Goal: Browse casually

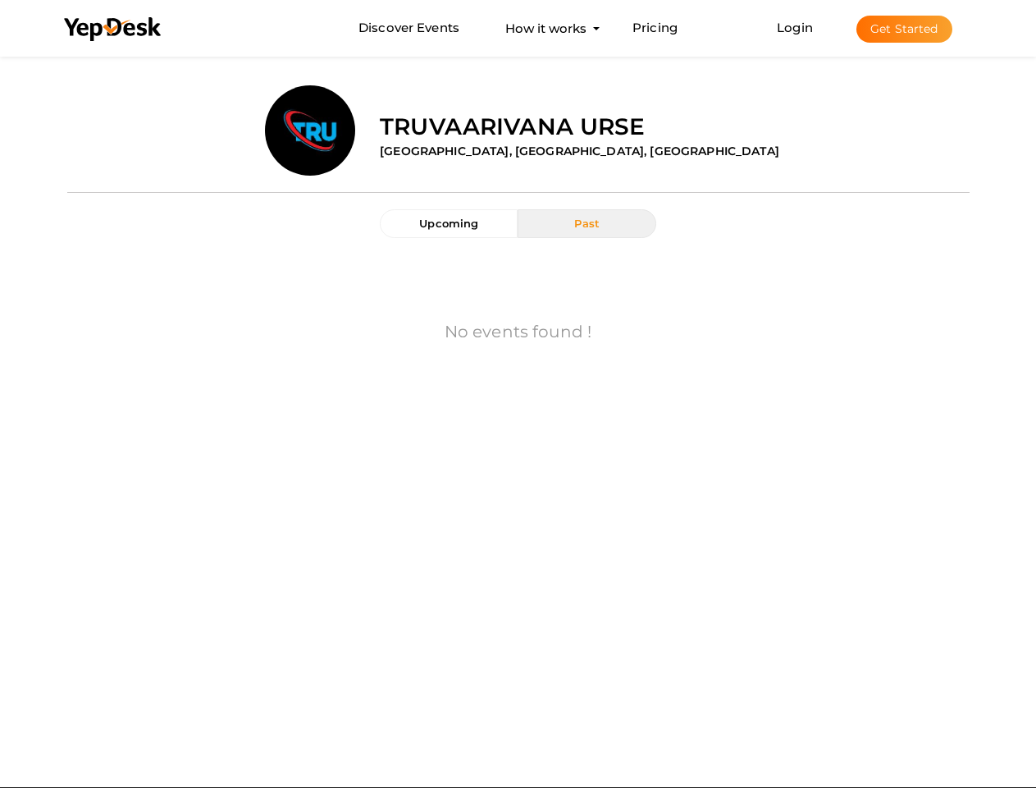
click at [518, 394] on div "No events found !" at bounding box center [519, 333] width 878 height 159
click at [113, 30] on use at bounding box center [112, 29] width 97 height 24
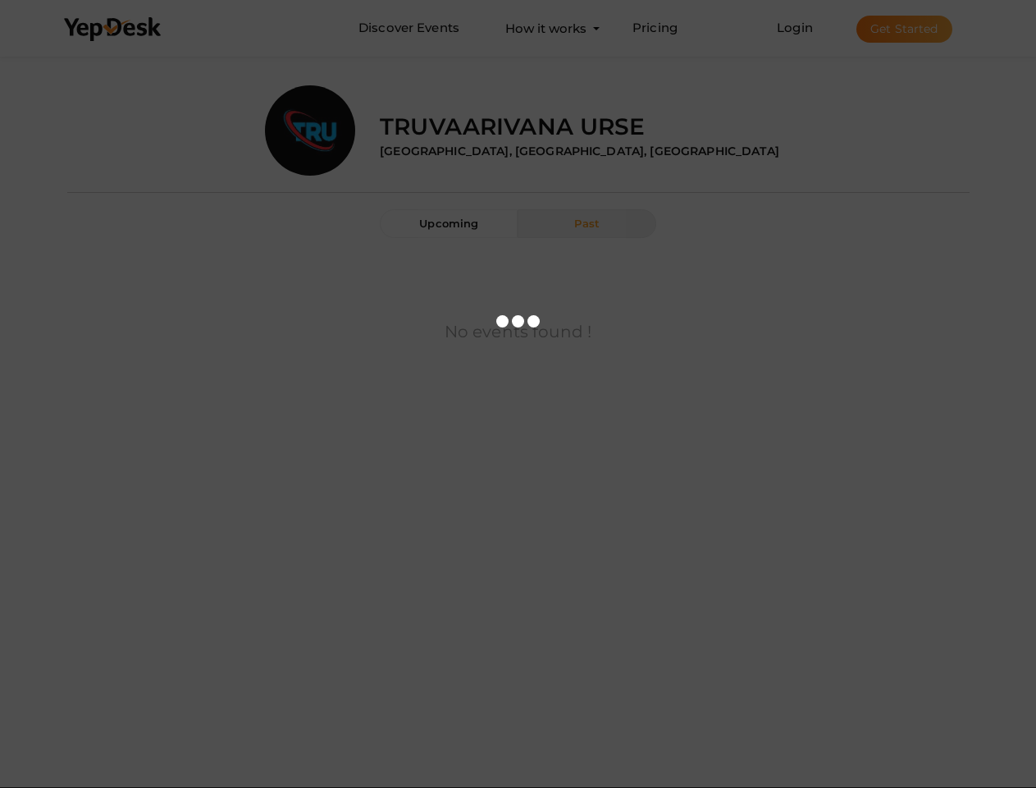
click at [796, 27] on link "Login" at bounding box center [795, 28] width 36 height 16
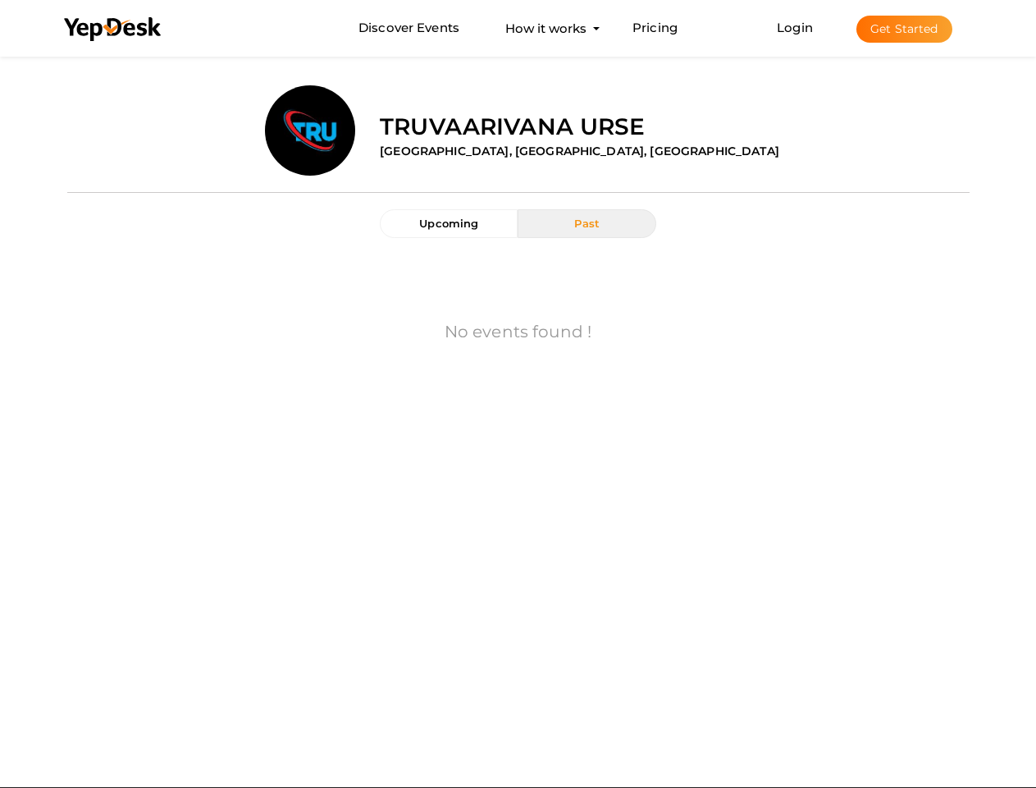
click at [904, 29] on button "Get Started" at bounding box center [905, 29] width 96 height 27
click at [449, 223] on span "Upcoming" at bounding box center [448, 223] width 59 height 13
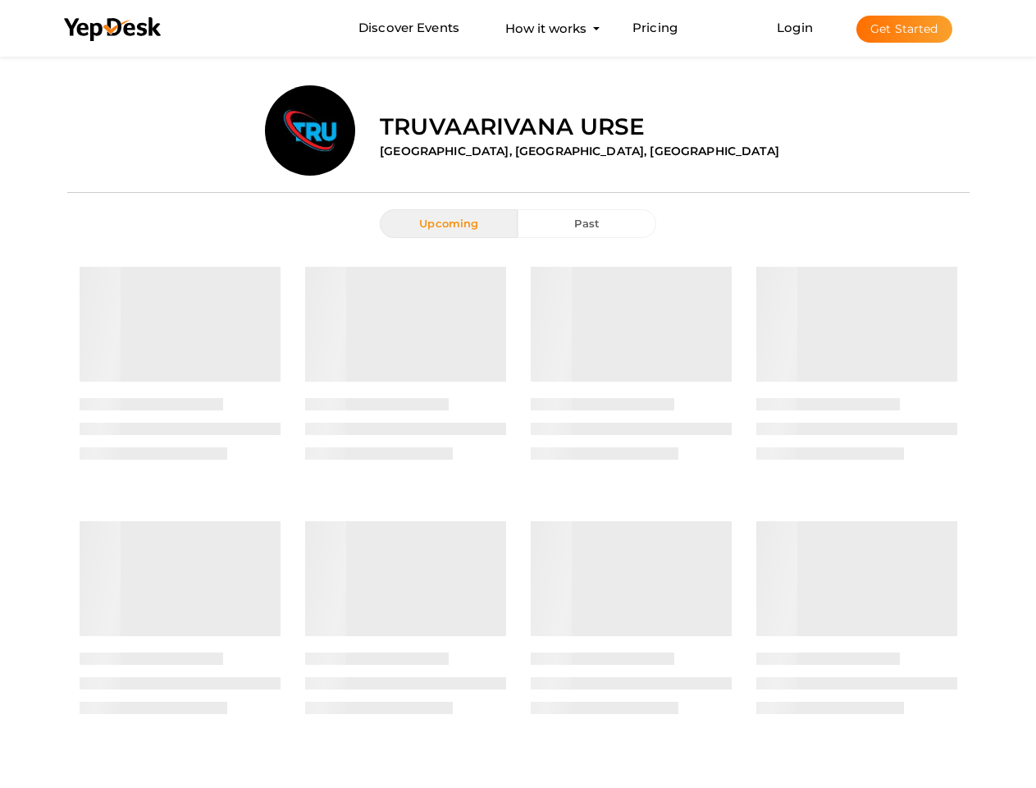
click at [587, 223] on span "Past" at bounding box center [586, 223] width 25 height 13
